Goal: Find specific page/section: Find specific page/section

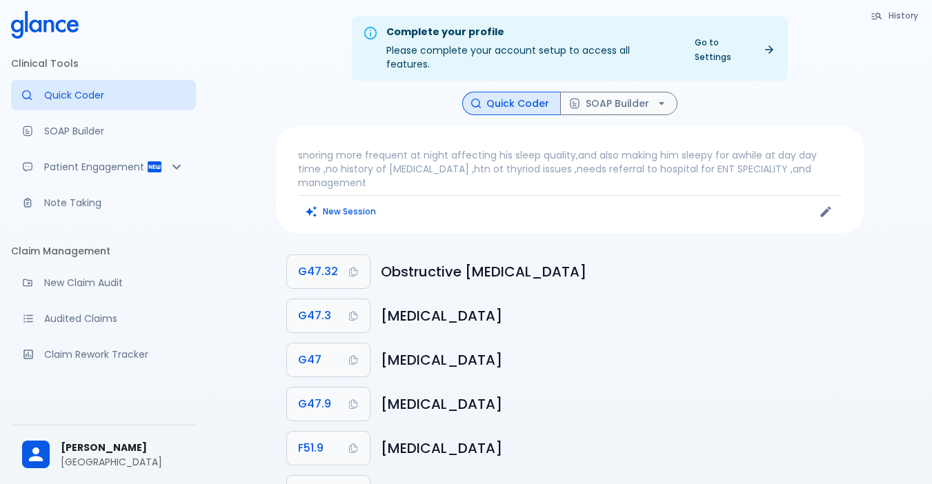
scroll to position [36, 0]
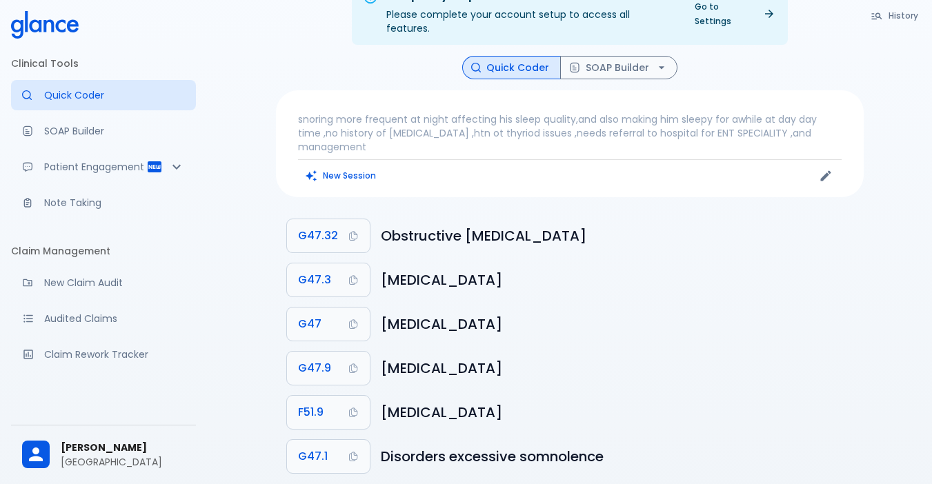
click at [717, 357] on h6 "[MEDICAL_DATA]" at bounding box center [617, 368] width 472 height 22
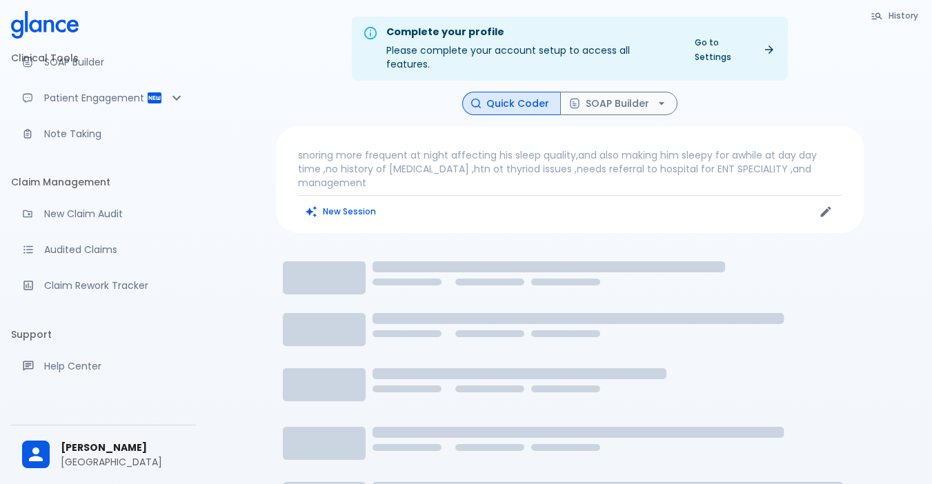
click at [881, 18] on icon "button" at bounding box center [877, 15] width 10 height 7
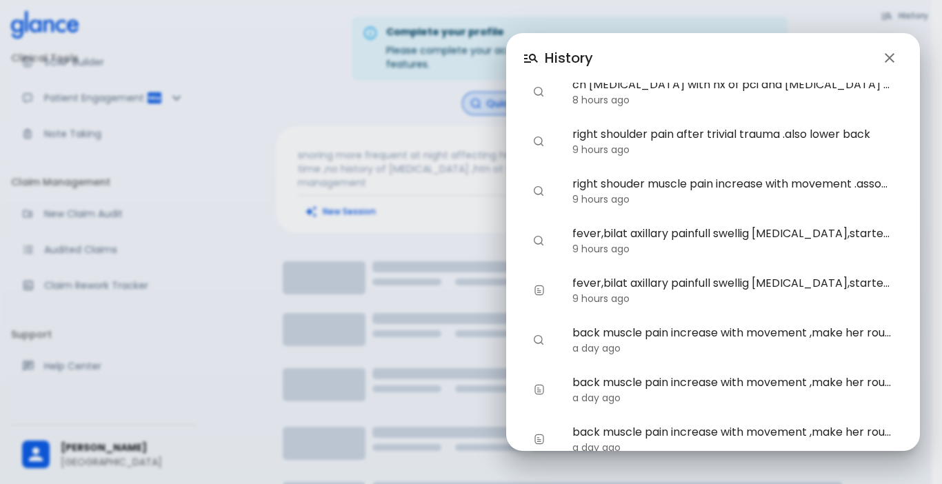
scroll to position [192, 0]
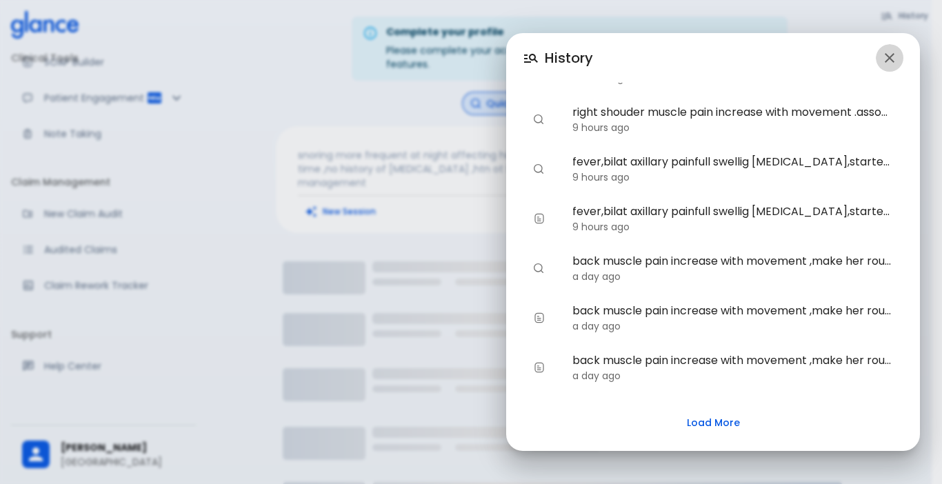
click at [888, 61] on icon "button" at bounding box center [890, 58] width 17 height 17
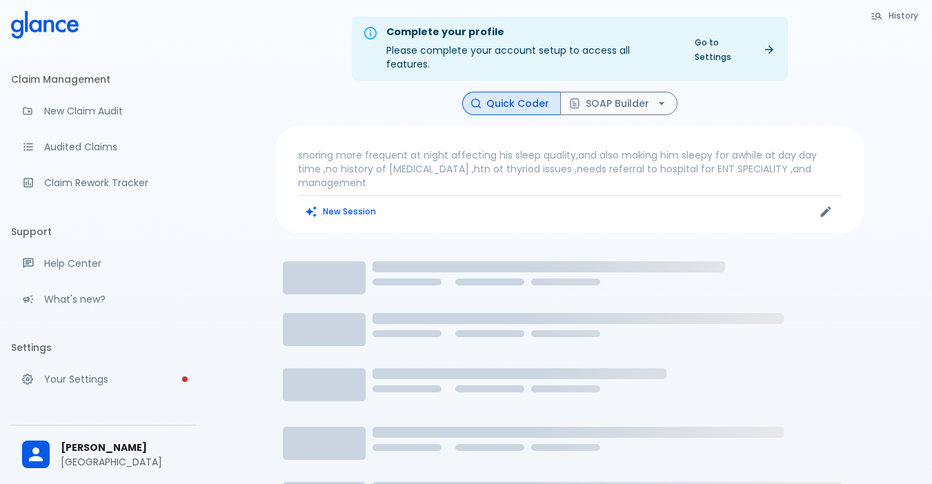
scroll to position [225, 0]
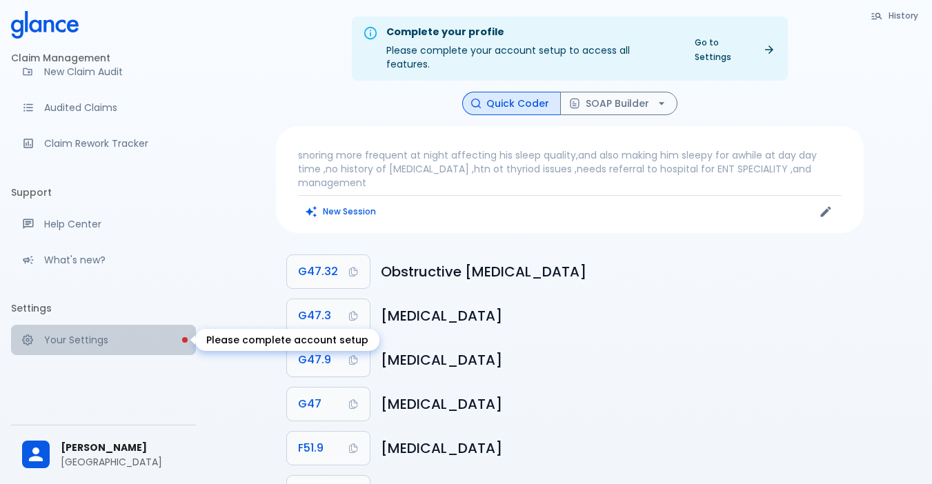
click at [116, 335] on p "Your Settings" at bounding box center [114, 340] width 141 height 14
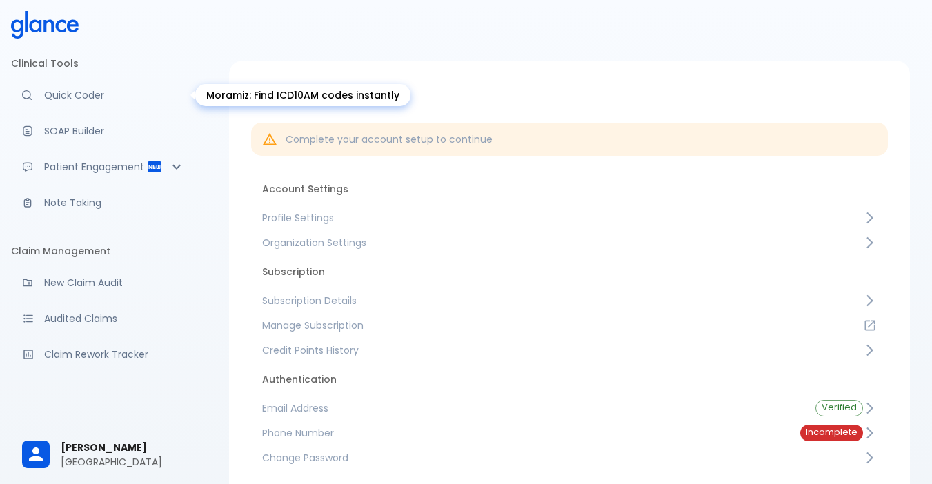
click at [113, 96] on p "Quick Coder" at bounding box center [114, 95] width 141 height 14
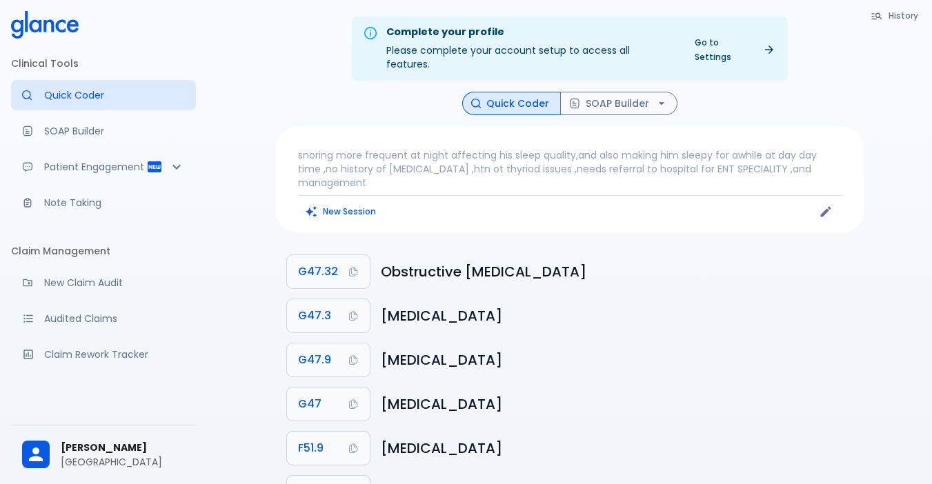
click at [879, 17] on icon "button" at bounding box center [877, 15] width 10 height 7
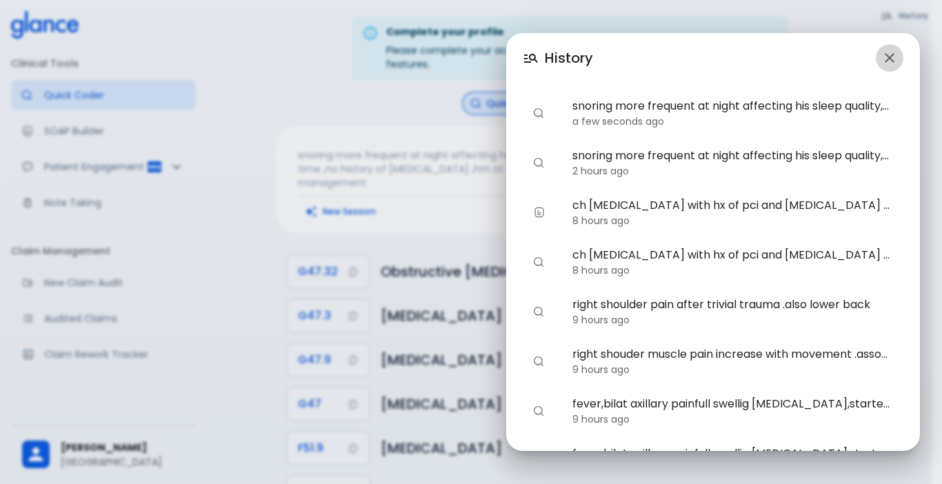
click at [883, 66] on button "button" at bounding box center [890, 58] width 28 height 28
